Goal: Task Accomplishment & Management: Complete application form

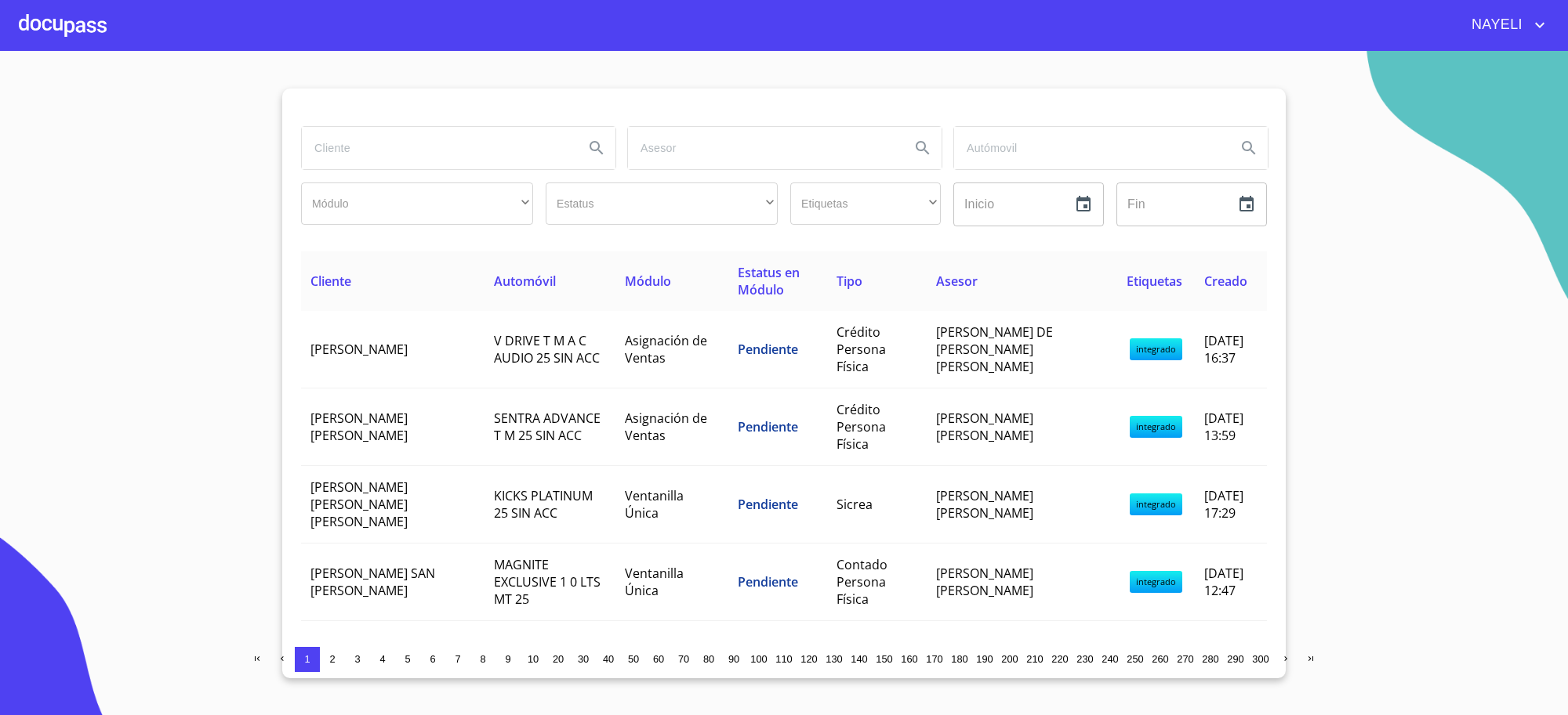
click at [452, 145] on input "search" at bounding box center [436, 148] width 270 height 42
type input "[PERSON_NAME] [PERSON_NAME]"
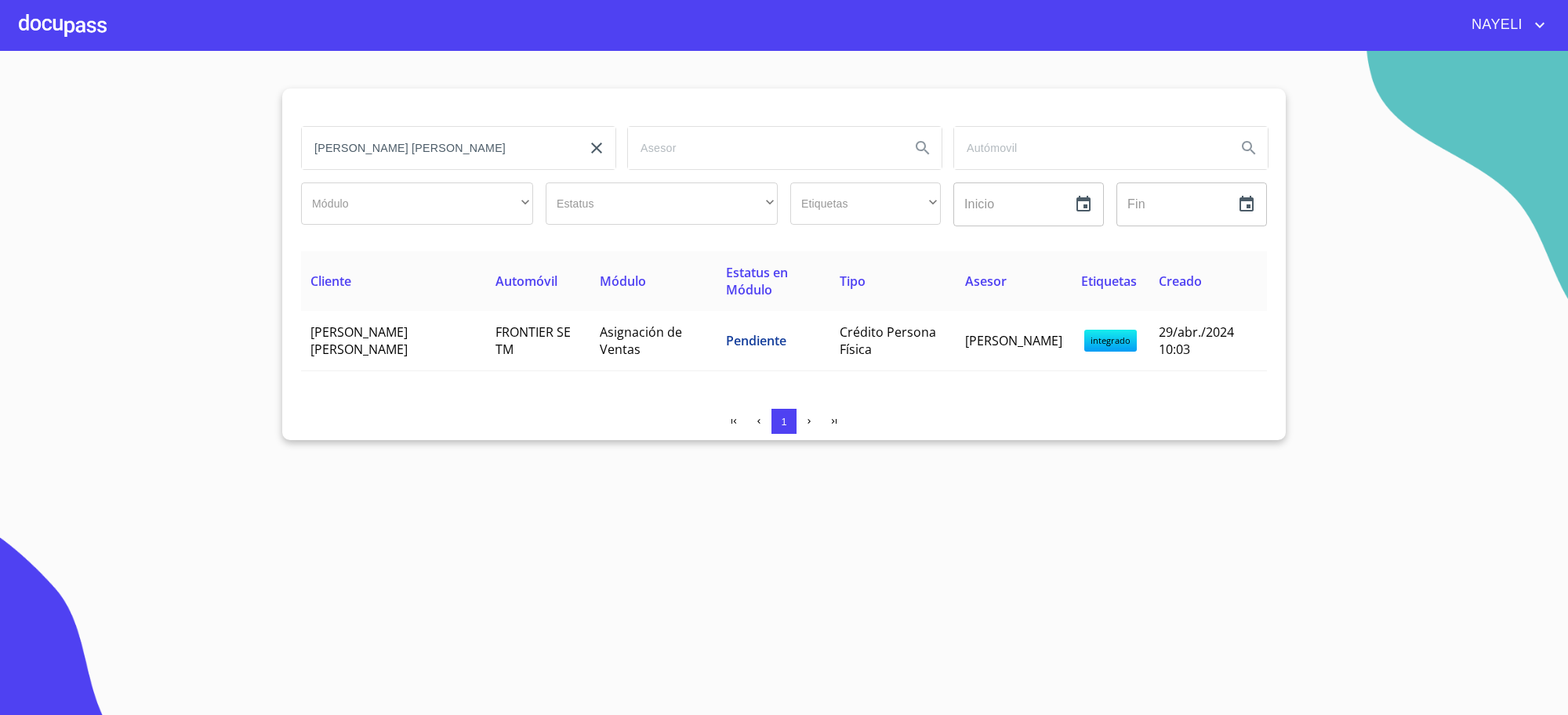
drag, startPoint x: 0, startPoint y: 166, endPoint x: 154, endPoint y: 173, distance: 154.2
click at [4, 171] on section "[PERSON_NAME] [PERSON_NAME] Módulo ​ ​ Estatus ​ ​ Etiquetas ​ ​ Inicio ​ Fin ​…" at bounding box center [784, 382] width 1568 height 664
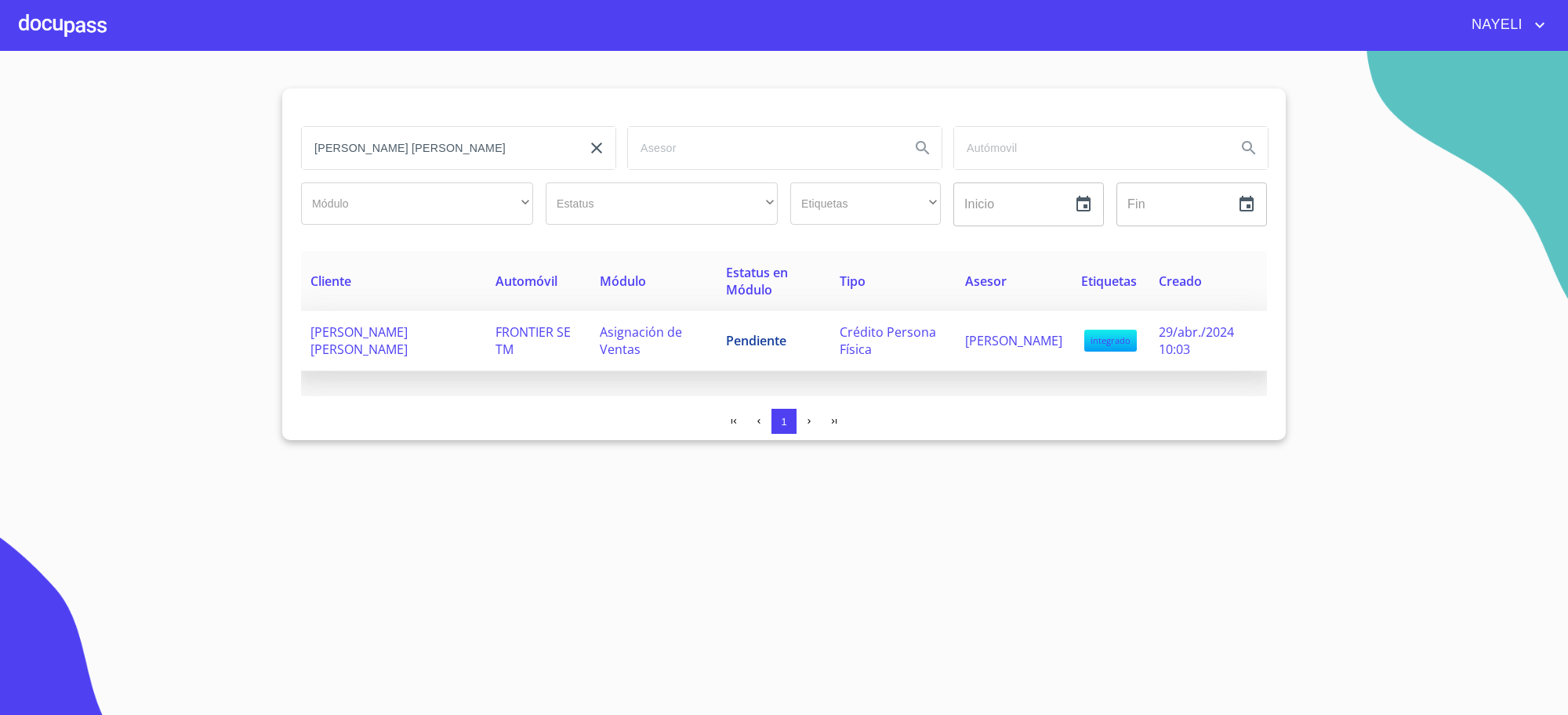
click at [631, 321] on td "Asignación de Ventas" at bounding box center [652, 341] width 125 height 60
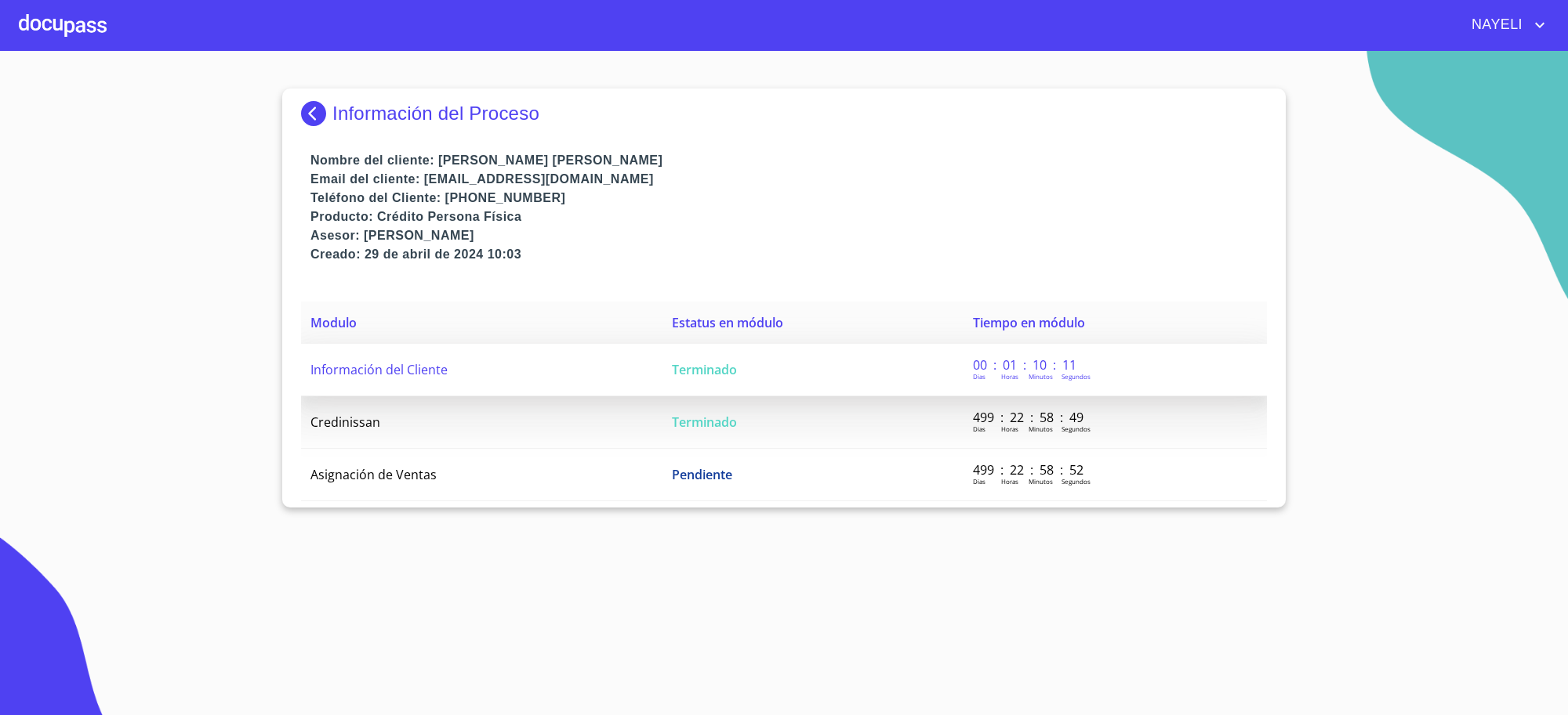
click at [766, 379] on td "Terminado" at bounding box center [812, 370] width 301 height 53
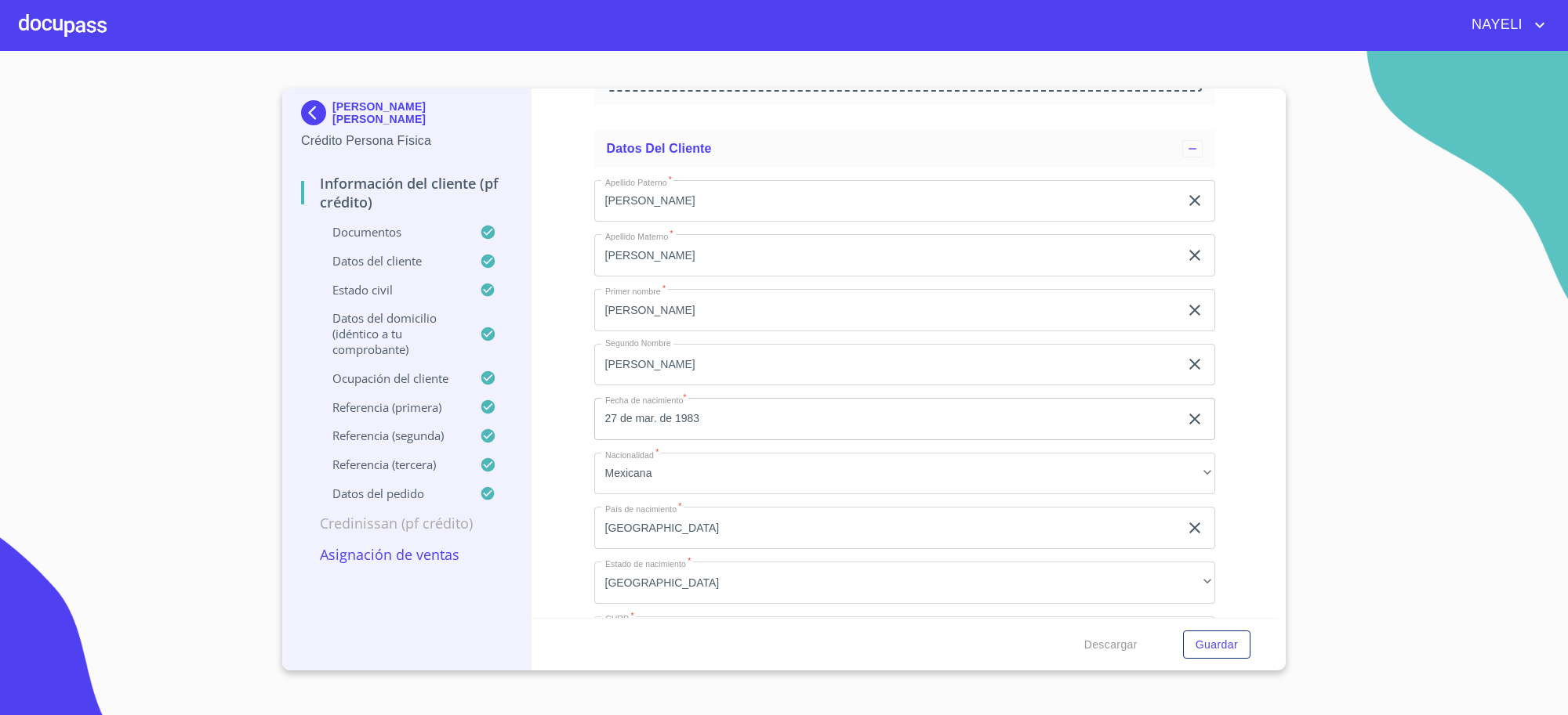
scroll to position [5094, 0]
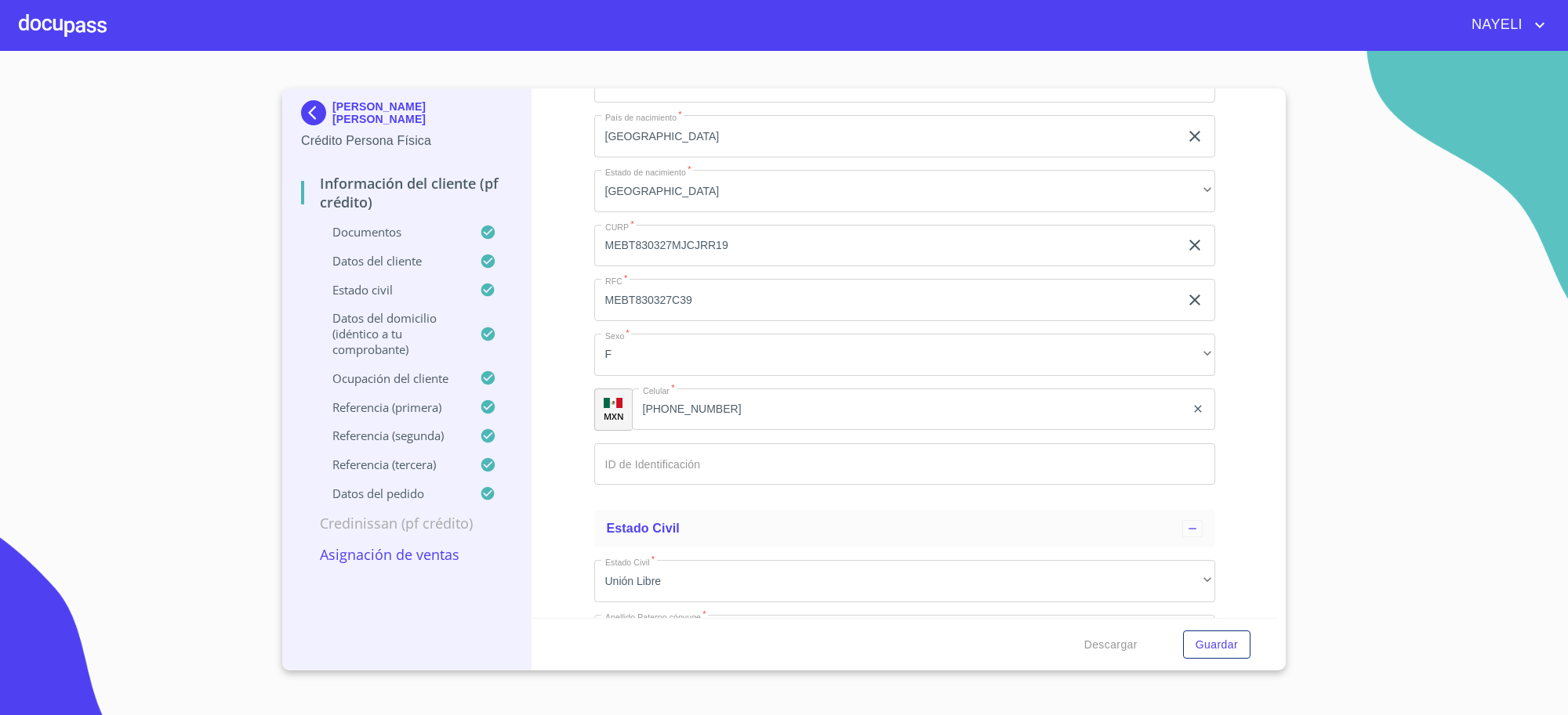
click at [727, 401] on input "[PHONE_NUMBER]" at bounding box center [908, 410] width 554 height 42
click at [727, 401] on input "[PHONE_NUMBER]" at bounding box center [928, 410] width 514 height 42
click at [377, 105] on div "[PERSON_NAME] [PERSON_NAME]" at bounding box center [406, 115] width 211 height 31
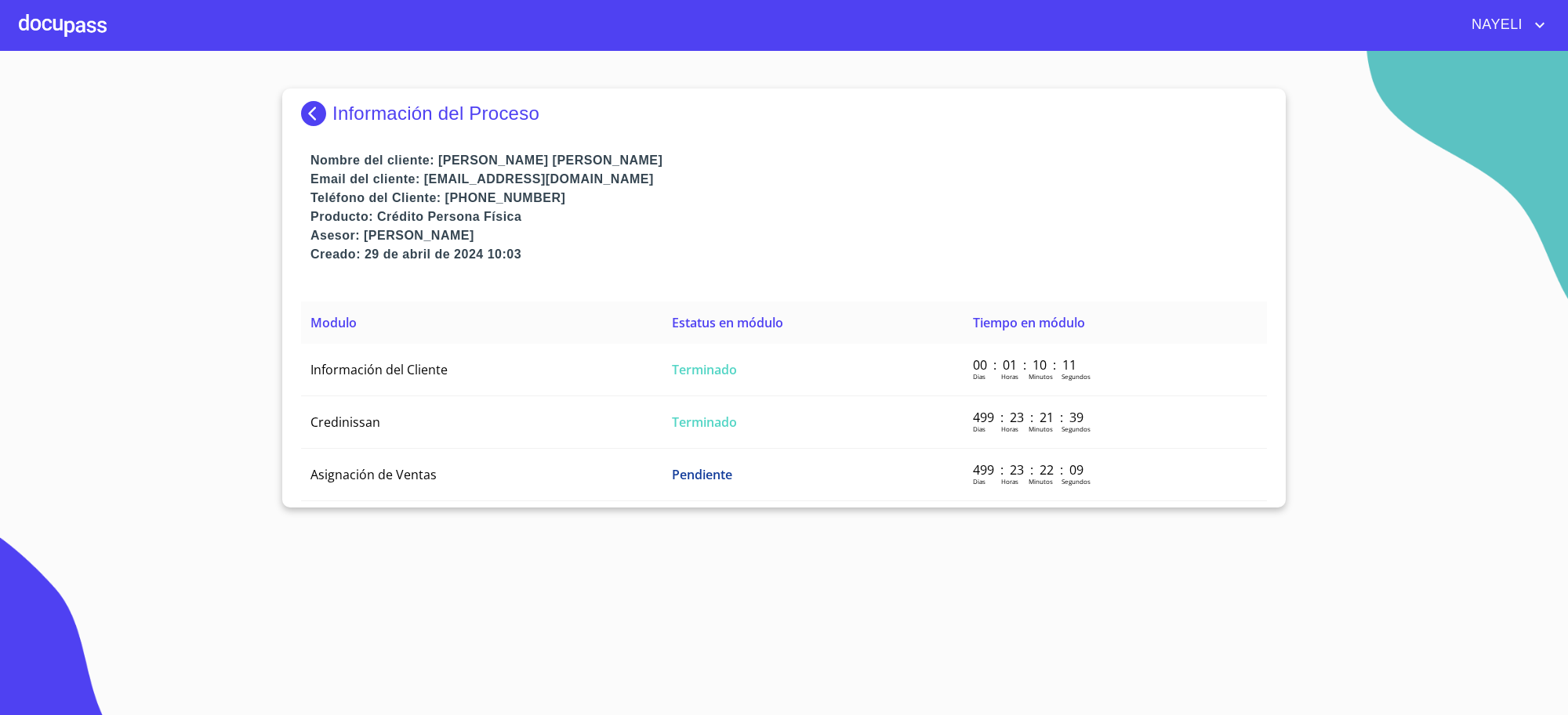
click at [328, 105] on img at bounding box center [316, 113] width 31 height 25
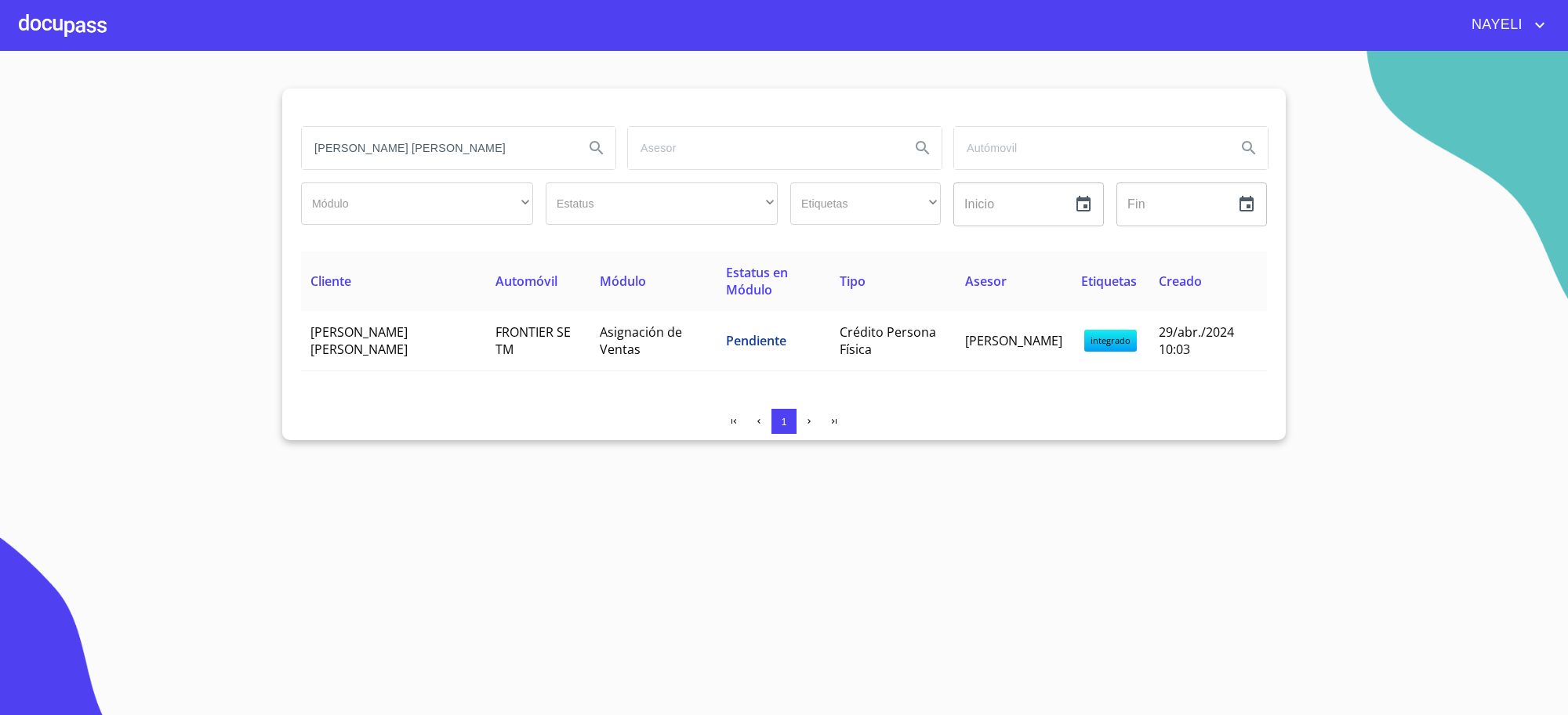
click at [392, 134] on input "[PERSON_NAME] [PERSON_NAME]" at bounding box center [436, 148] width 270 height 42
type input "[PERSON_NAME]"
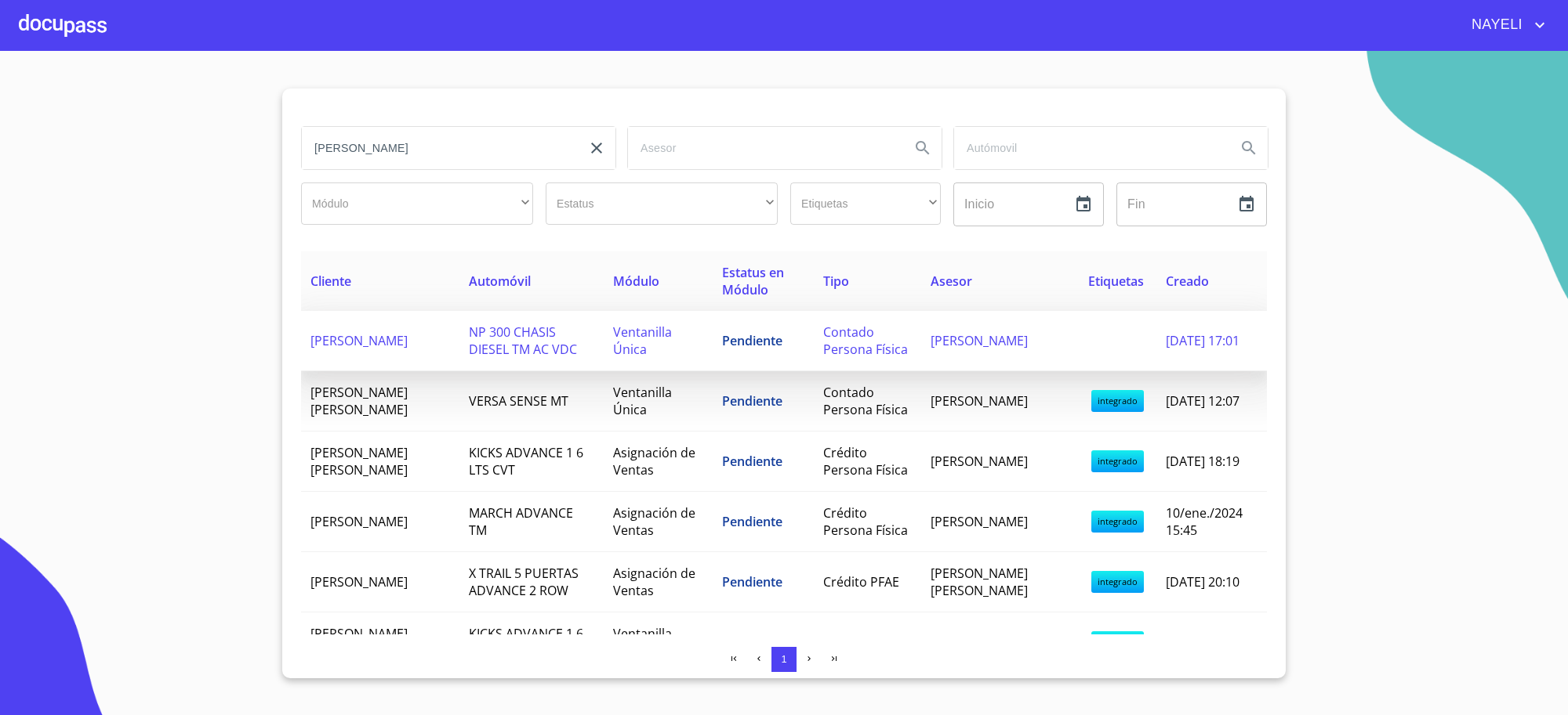
click at [436, 333] on td "[PERSON_NAME]" at bounding box center [380, 341] width 158 height 60
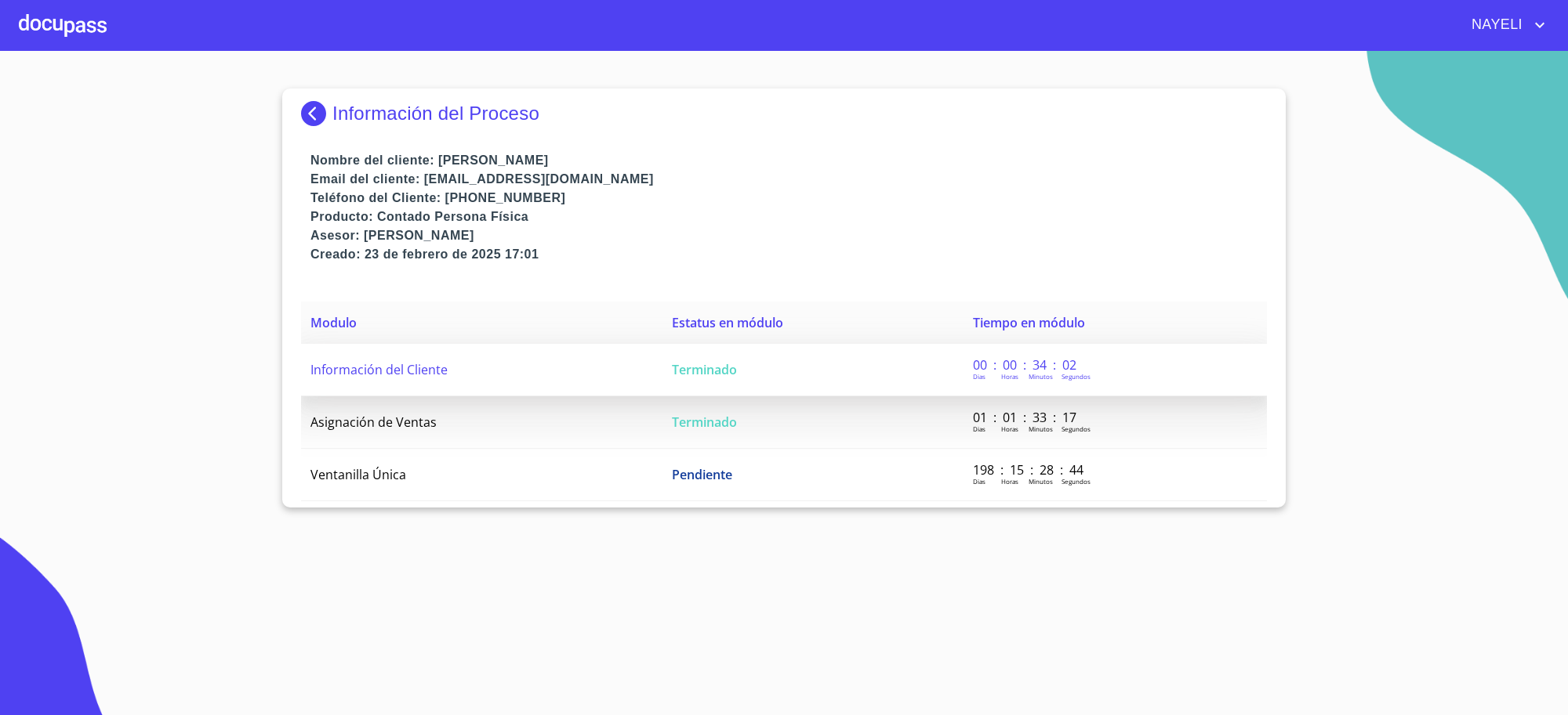
click at [538, 375] on td "Información del Cliente" at bounding box center [481, 370] width 361 height 53
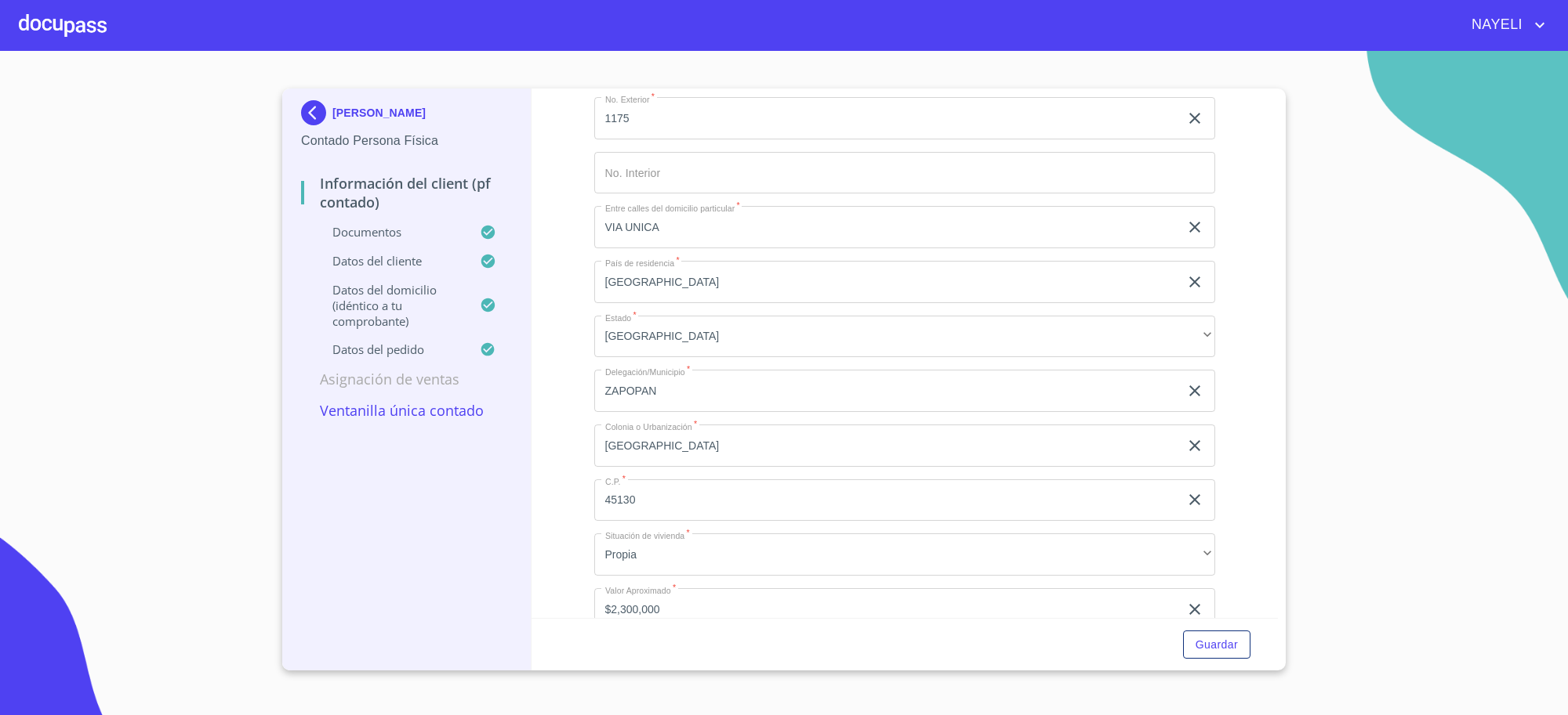
scroll to position [3526, 0]
click at [363, 119] on p "[PERSON_NAME]" at bounding box center [379, 112] width 93 height 12
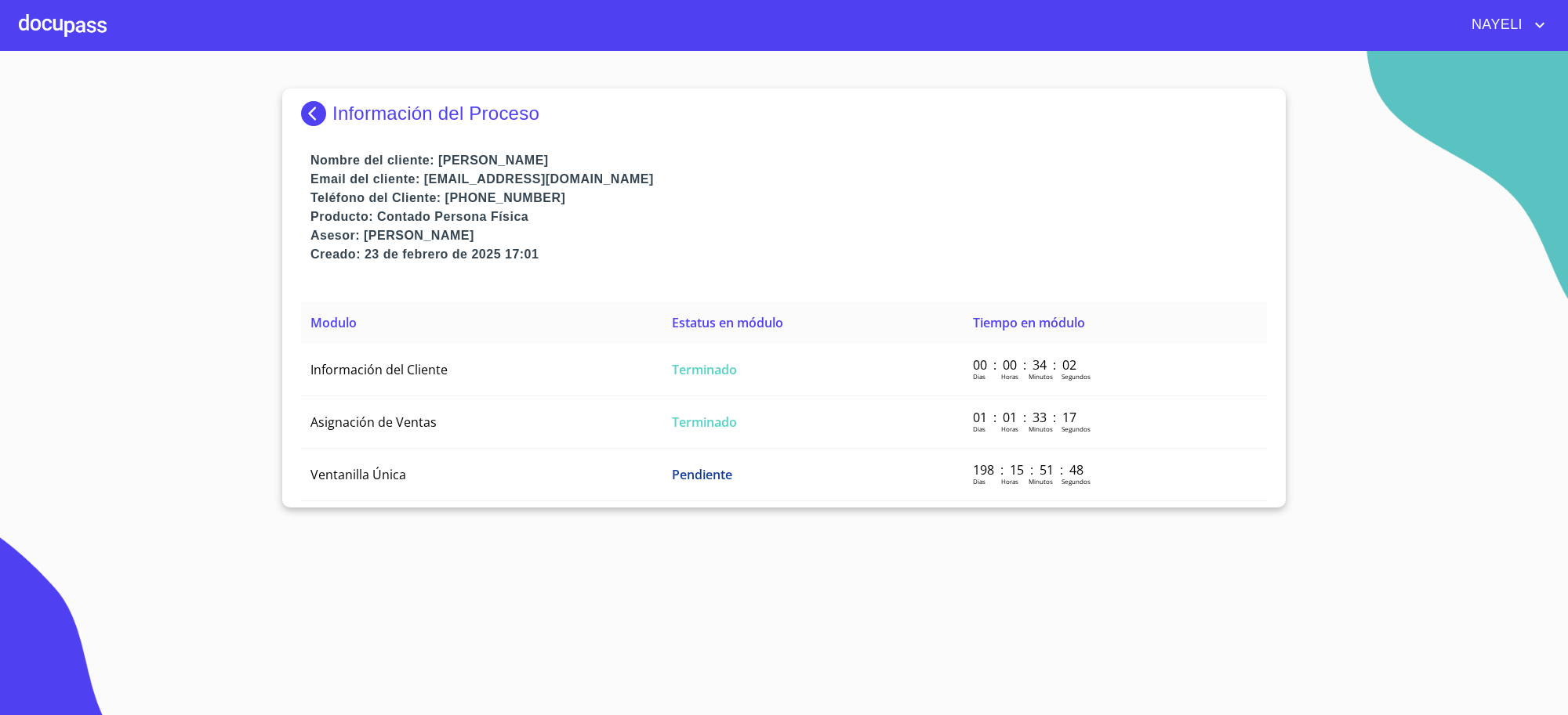
click at [363, 119] on p "Información del Proceso" at bounding box center [436, 113] width 207 height 22
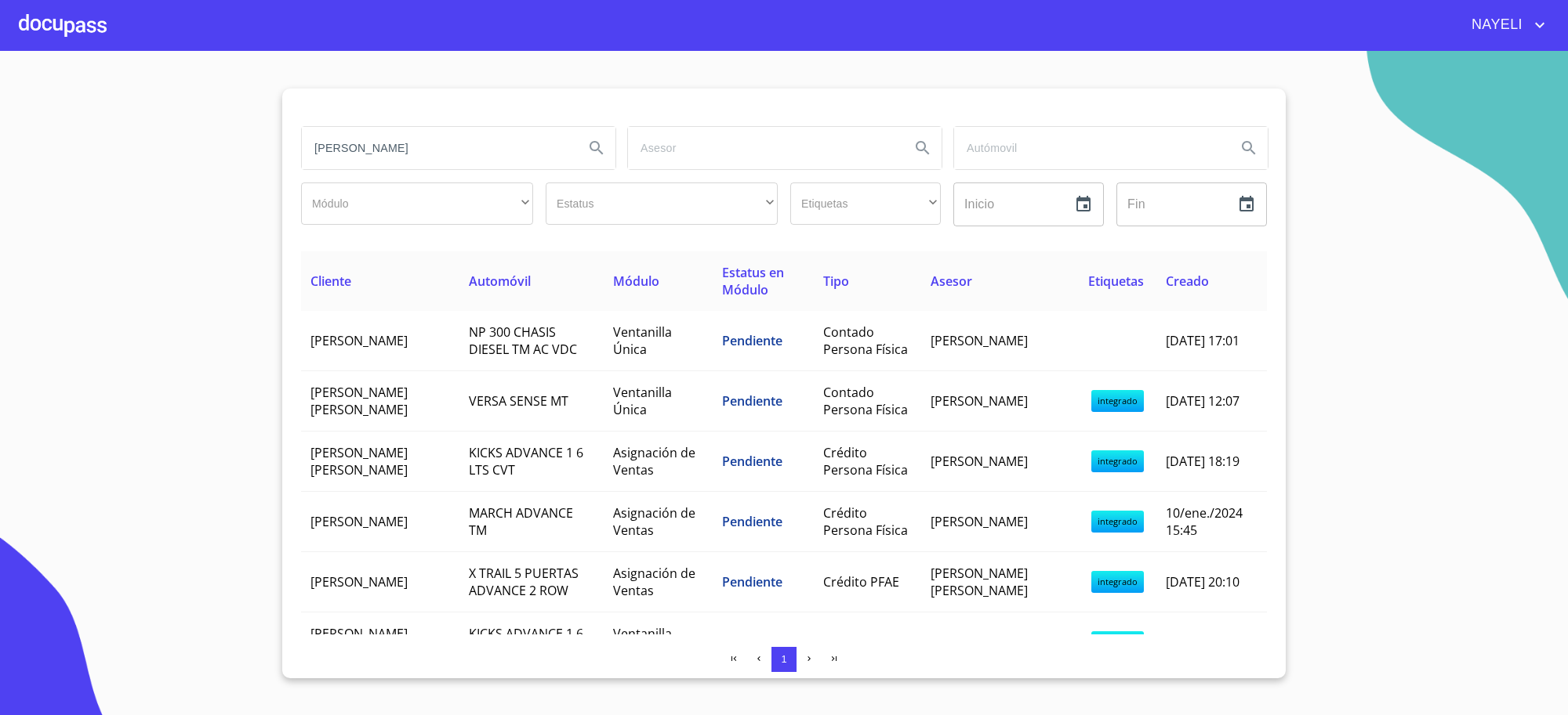
click at [437, 138] on input "[PERSON_NAME]" at bounding box center [436, 148] width 270 height 42
type input "[PERSON_NAME]"
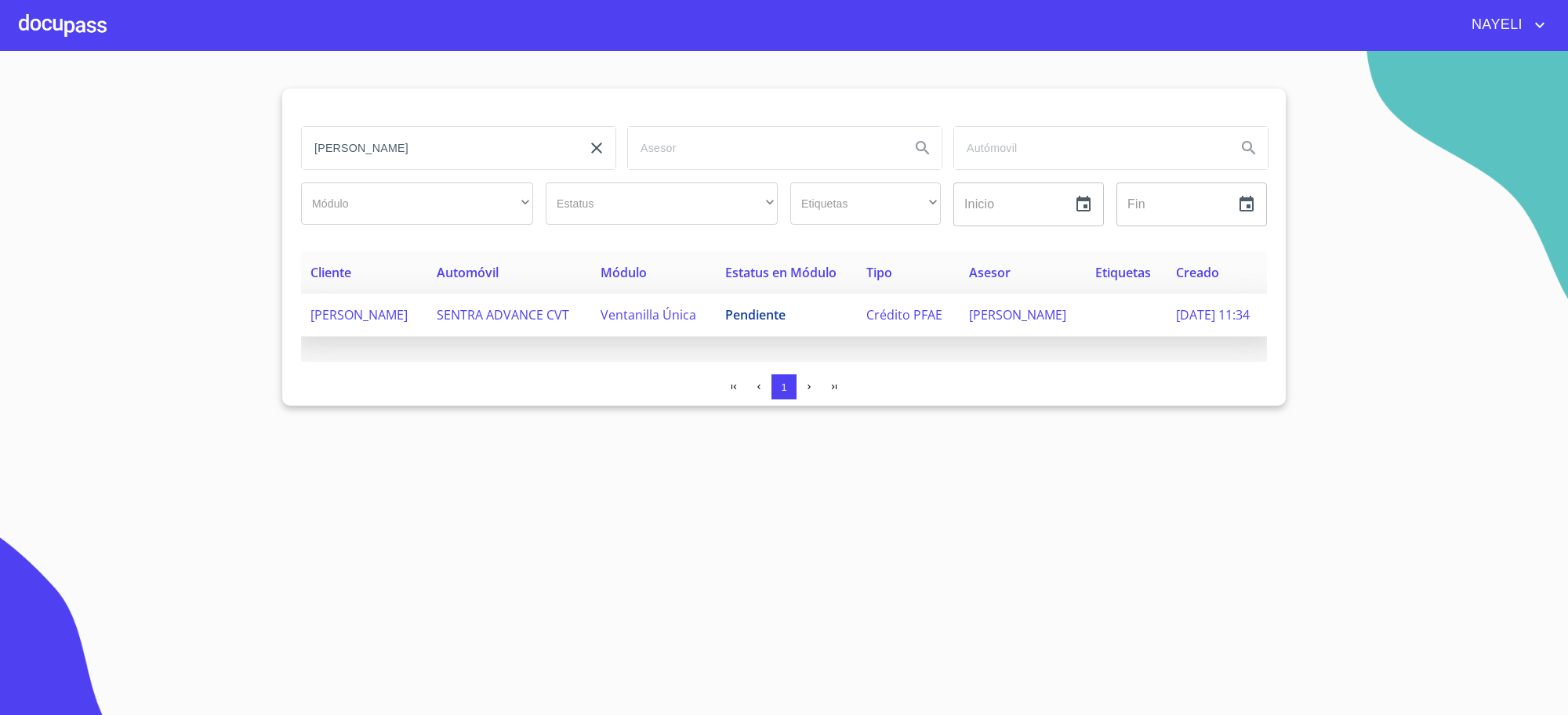
click at [629, 324] on span "Ventanilla Única" at bounding box center [647, 315] width 95 height 17
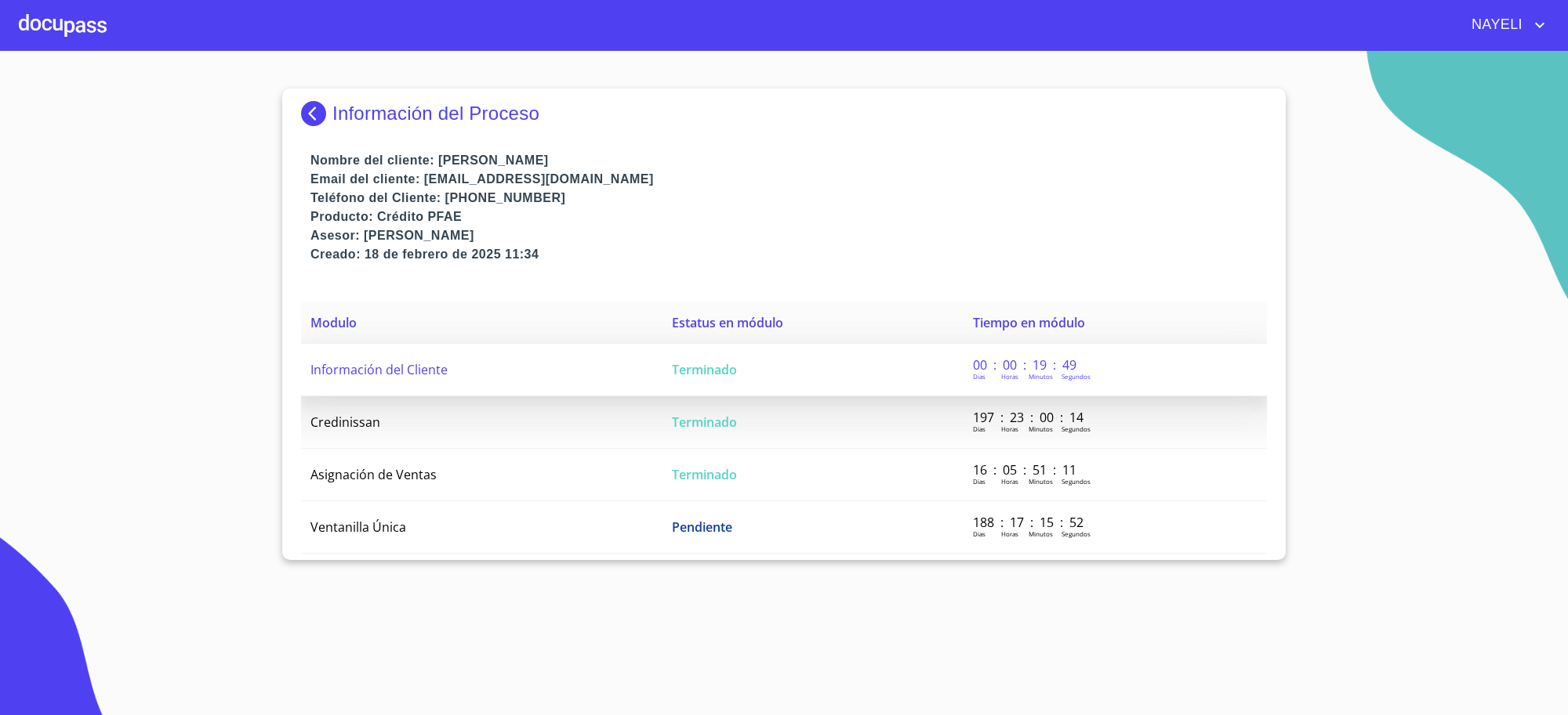
click at [547, 361] on td "Información del Cliente" at bounding box center [481, 370] width 361 height 53
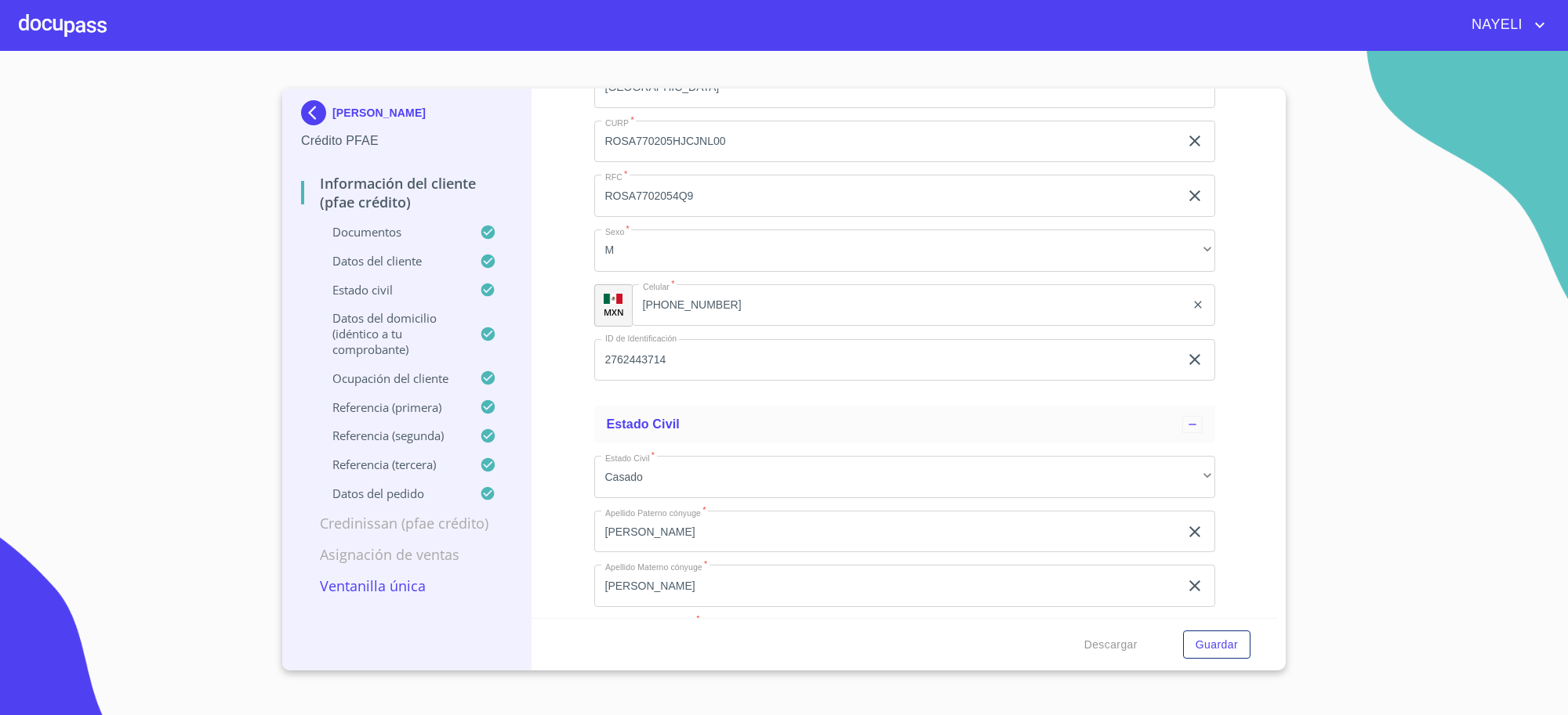
scroll to position [5656, 0]
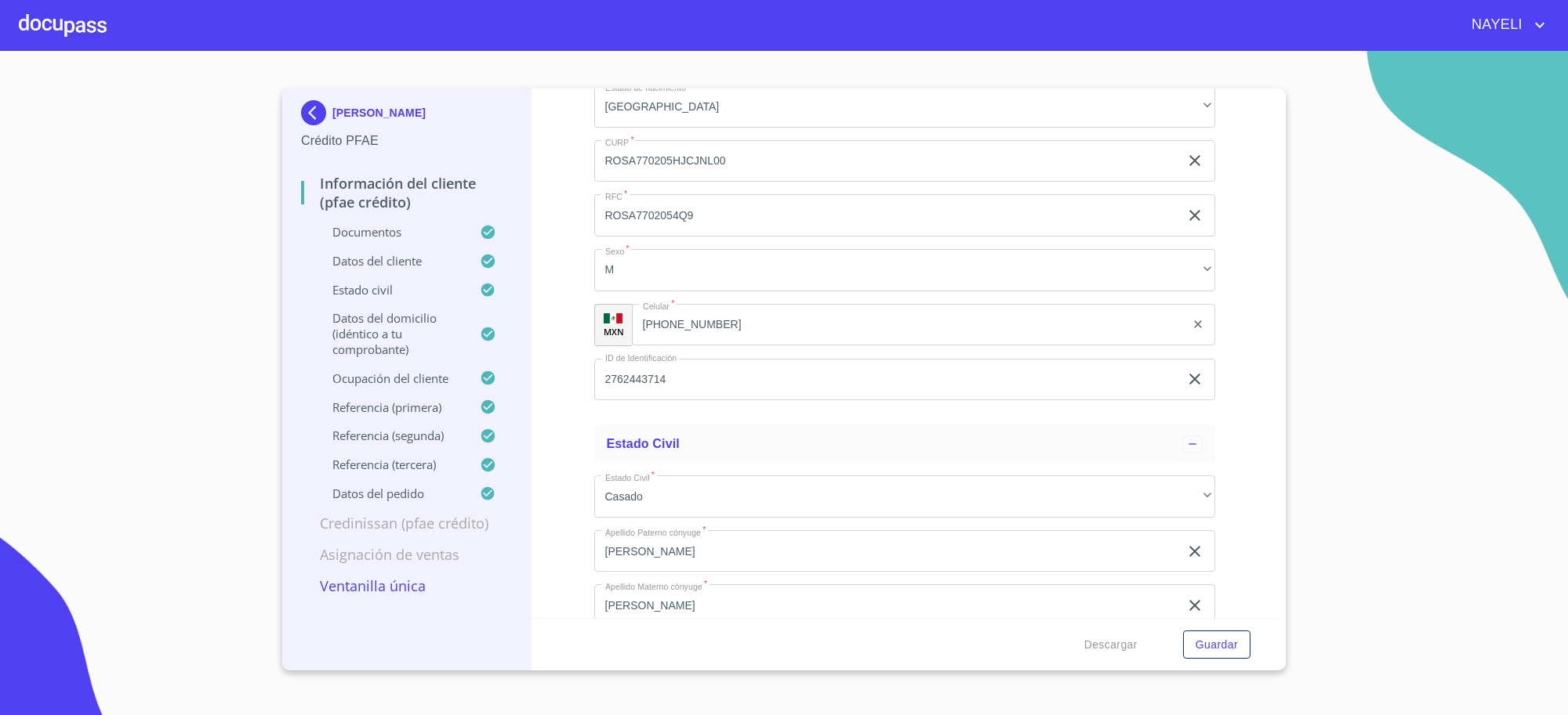
click at [623, 380] on input "2762443714" at bounding box center [886, 380] width 585 height 42
drag, startPoint x: 623, startPoint y: 380, endPoint x: 617, endPoint y: 370, distance: 11.7
click at [739, 324] on input "[PHONE_NUMBER]" at bounding box center [908, 325] width 554 height 42
click at [741, 323] on input "[PHONE_NUMBER]" at bounding box center [928, 325] width 514 height 42
